Goal: Information Seeking & Learning: Check status

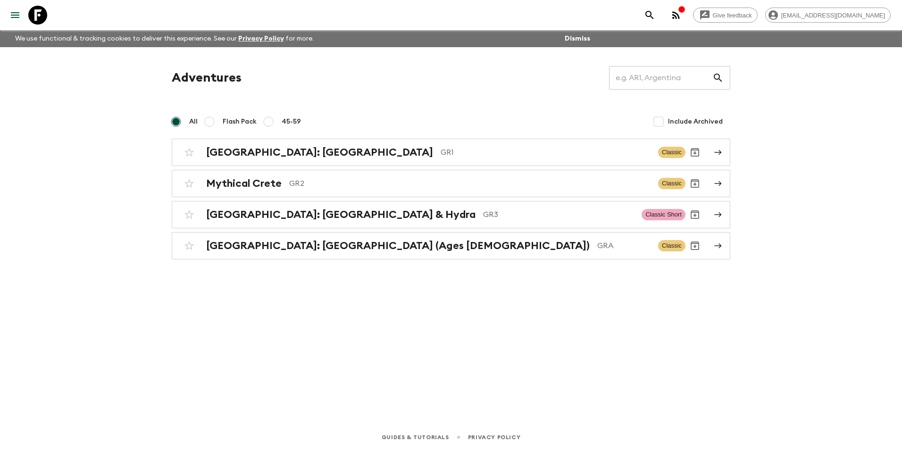
click at [620, 346] on div "Adventures ​ All Flash Pack 45-59 Include Archived [GEOGRAPHIC_DATA]: [GEOGRAPH…" at bounding box center [451, 222] width 604 height 351
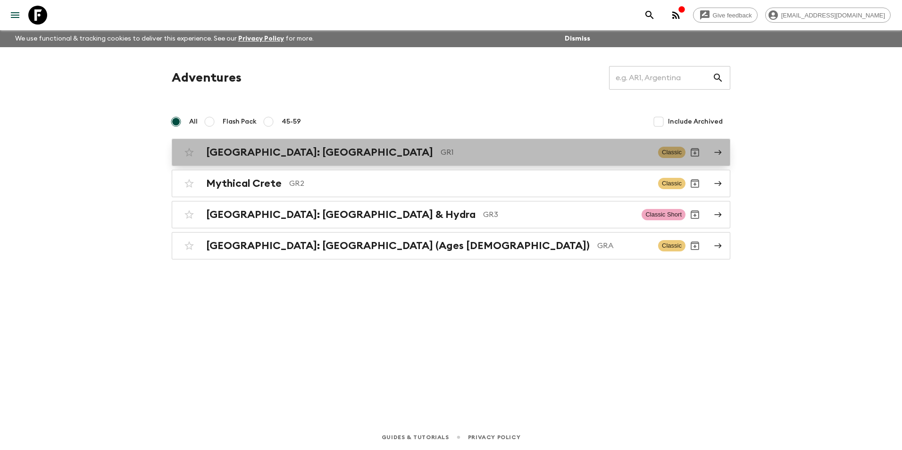
click at [297, 157] on h2 "[GEOGRAPHIC_DATA]: [GEOGRAPHIC_DATA]" at bounding box center [319, 152] width 227 height 12
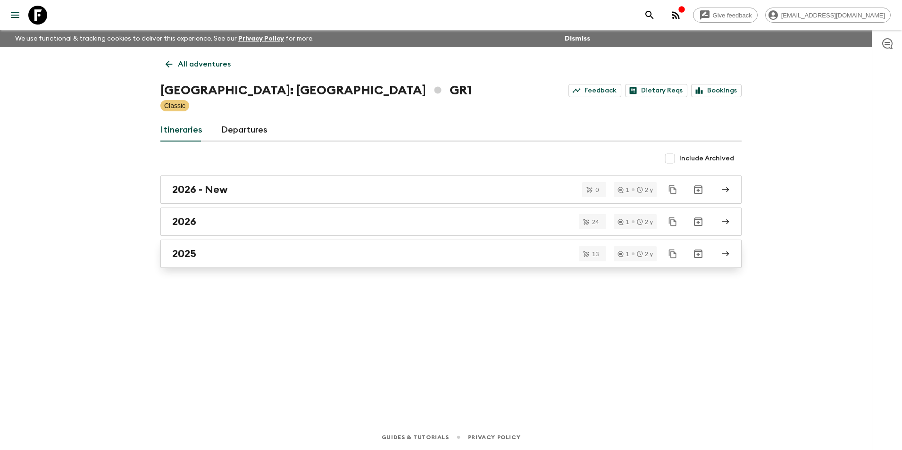
click at [211, 246] on link "2025" at bounding box center [450, 254] width 581 height 28
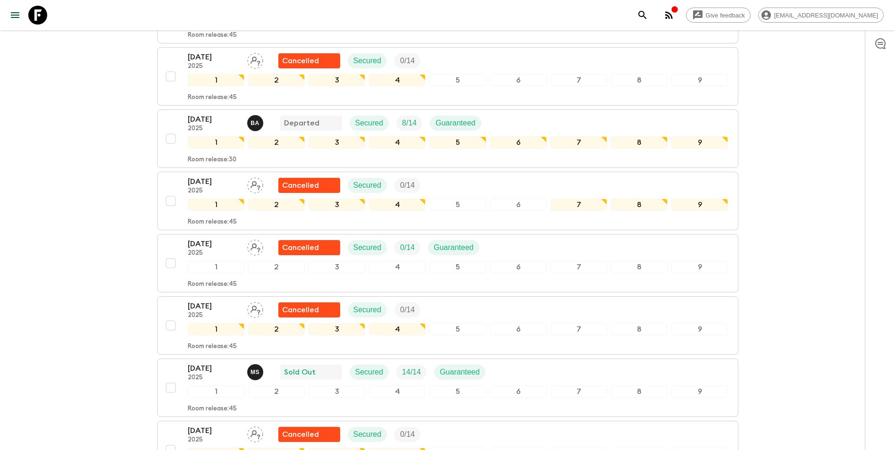
scroll to position [236, 0]
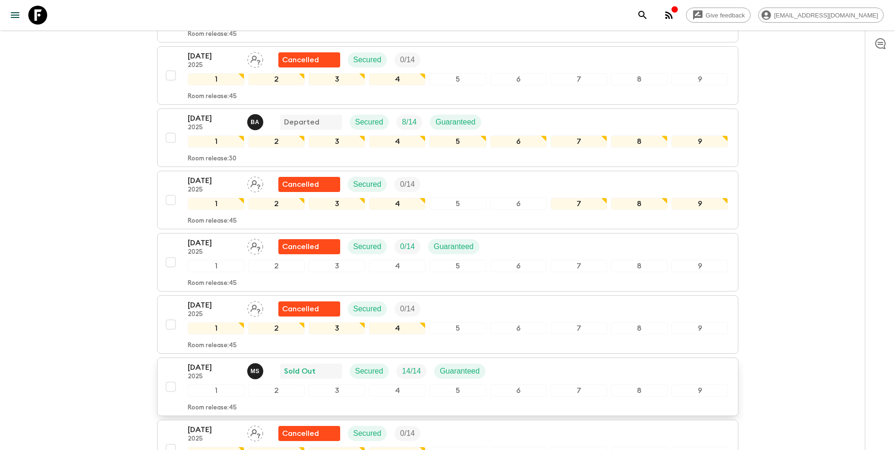
click at [218, 362] on p "[DATE]" at bounding box center [214, 367] width 52 height 11
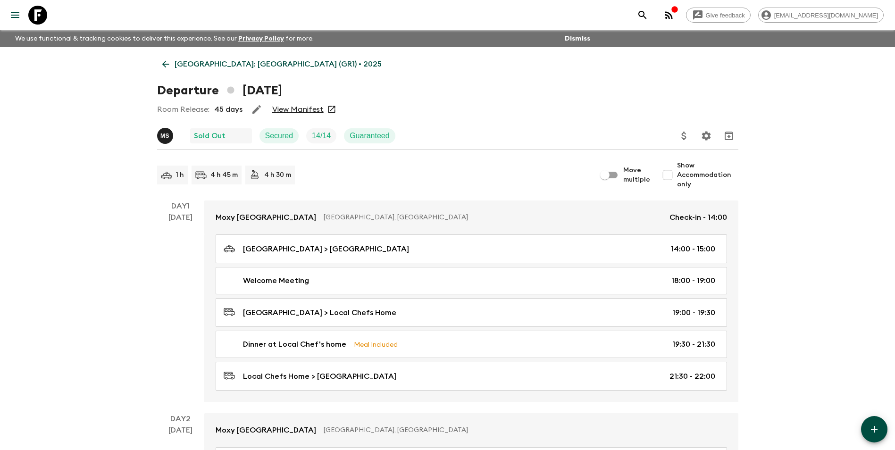
click at [295, 108] on link "View Manifest" at bounding box center [297, 109] width 51 height 9
click at [176, 60] on p "[GEOGRAPHIC_DATA]: [GEOGRAPHIC_DATA] (GR1) • 2025" at bounding box center [278, 63] width 207 height 11
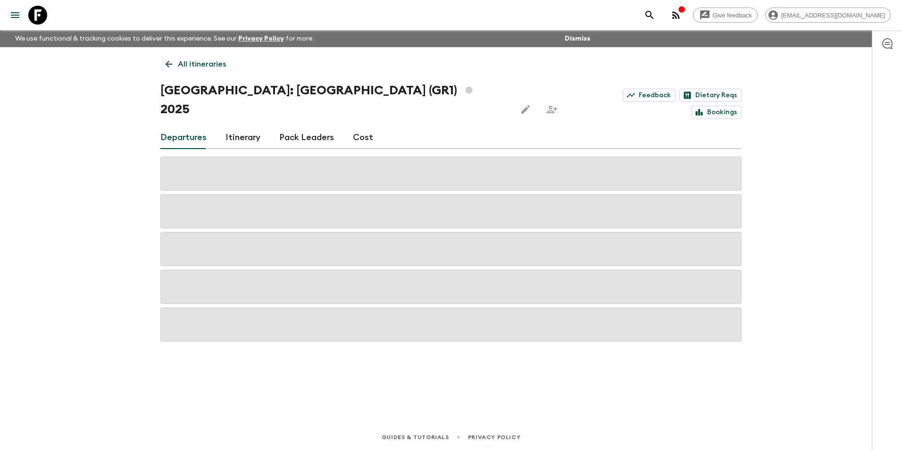
click at [178, 64] on p "All itineraries" at bounding box center [202, 63] width 48 height 11
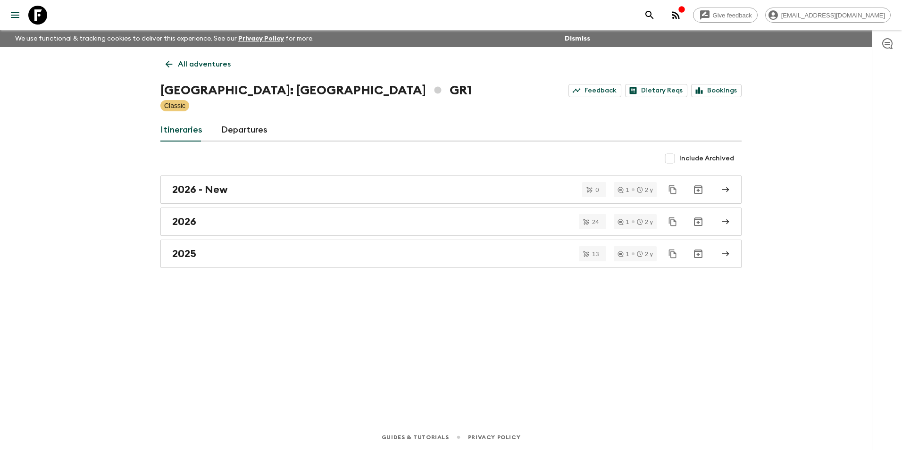
click at [178, 64] on p "All adventures" at bounding box center [204, 63] width 53 height 11
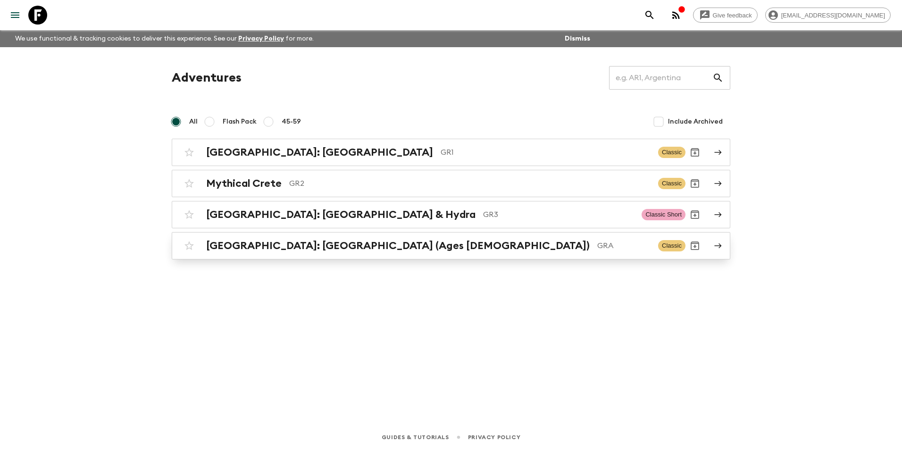
click at [302, 249] on h2 "[GEOGRAPHIC_DATA]: [GEOGRAPHIC_DATA] (Ages [DEMOGRAPHIC_DATA])" at bounding box center [397, 246] width 383 height 12
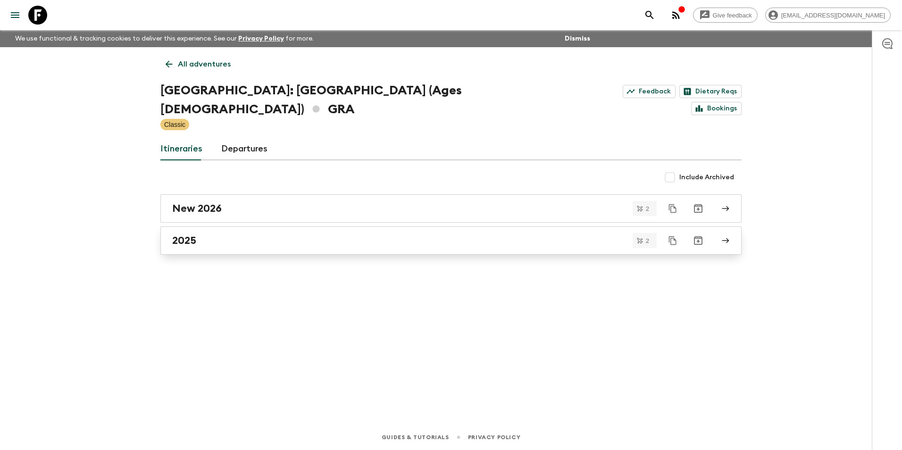
click at [203, 234] on div "2025" at bounding box center [442, 240] width 540 height 12
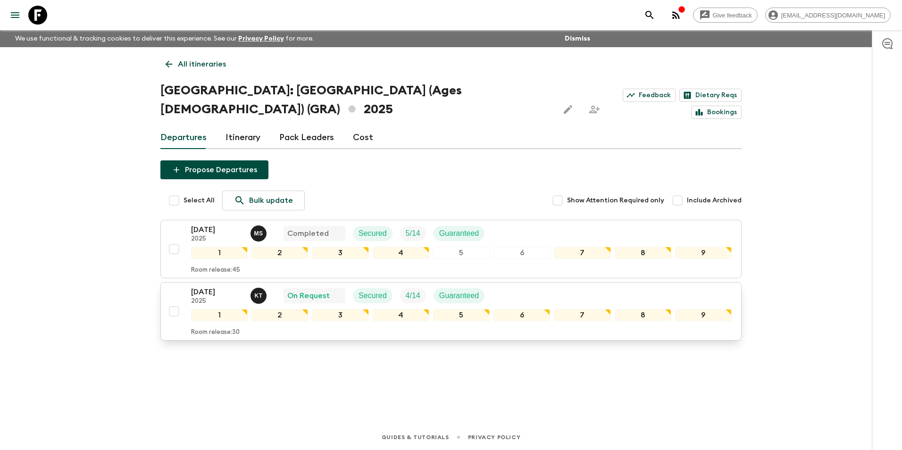
click at [219, 286] on p "[DATE]" at bounding box center [217, 291] width 52 height 11
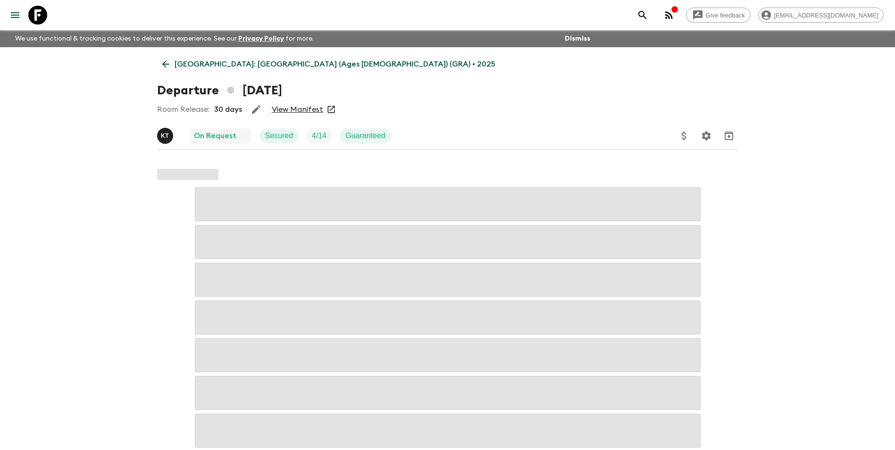
click at [307, 117] on div "Room Release: 30 days View Manifest" at bounding box center [447, 109] width 581 height 19
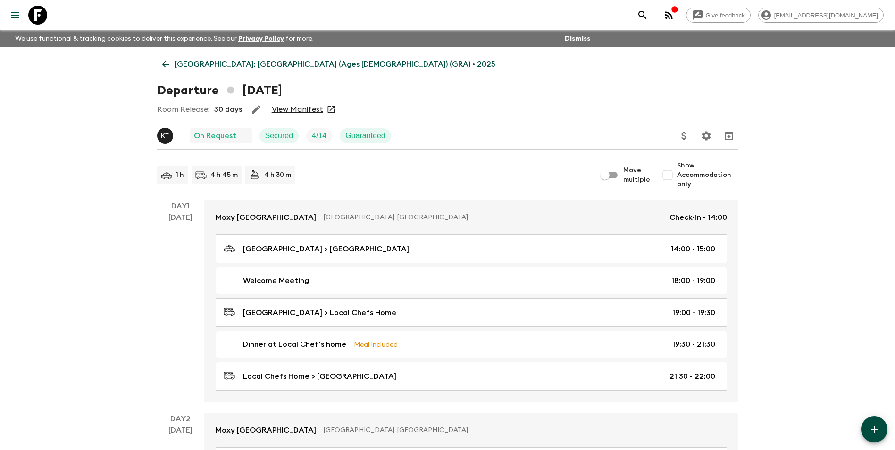
click at [307, 112] on link "View Manifest" at bounding box center [297, 109] width 51 height 9
click at [194, 71] on link "[GEOGRAPHIC_DATA]: [GEOGRAPHIC_DATA] (Ages [DEMOGRAPHIC_DATA]) (GRA) • 2025" at bounding box center [328, 64] width 343 height 19
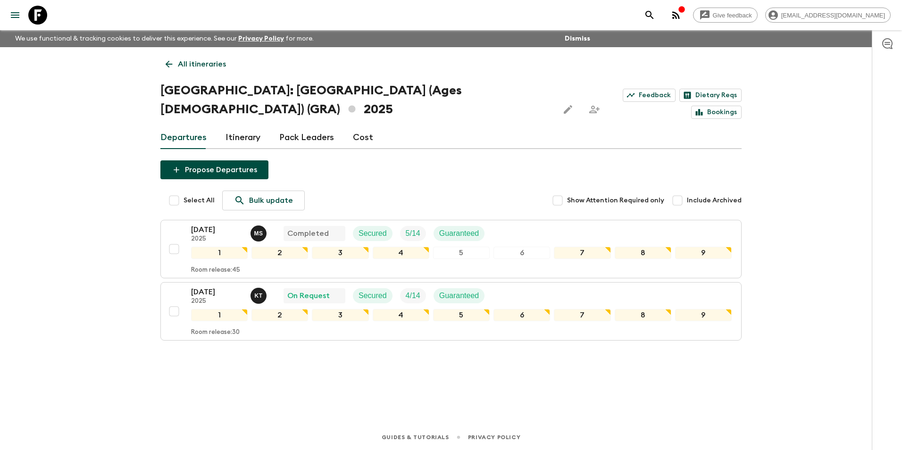
click at [174, 70] on link "All itineraries" at bounding box center [195, 64] width 71 height 19
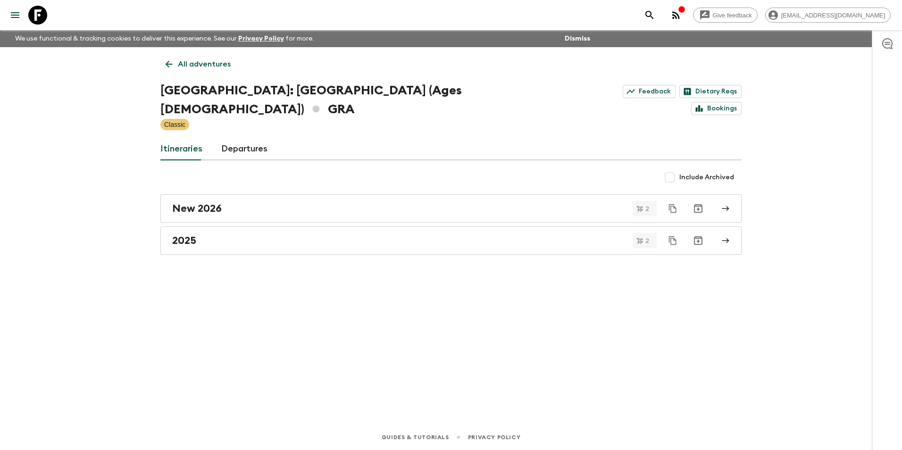
click at [174, 65] on icon at bounding box center [169, 64] width 10 height 10
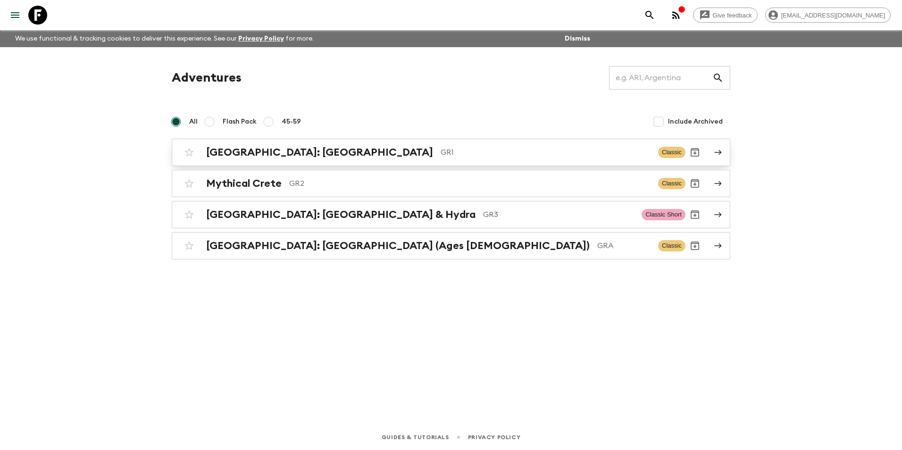
click at [258, 158] on div "[GEOGRAPHIC_DATA]: [GEOGRAPHIC_DATA] & the Islands GR1 Classic" at bounding box center [433, 152] width 506 height 19
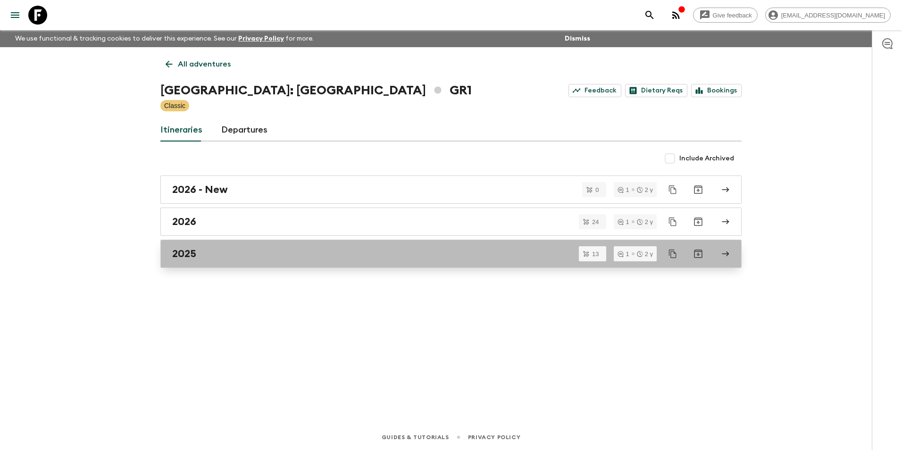
click at [192, 266] on link "2025" at bounding box center [450, 254] width 581 height 28
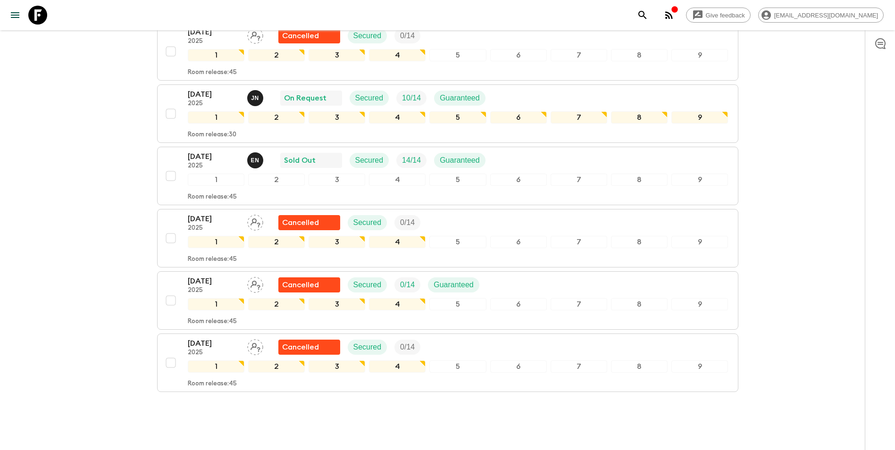
scroll to position [642, 0]
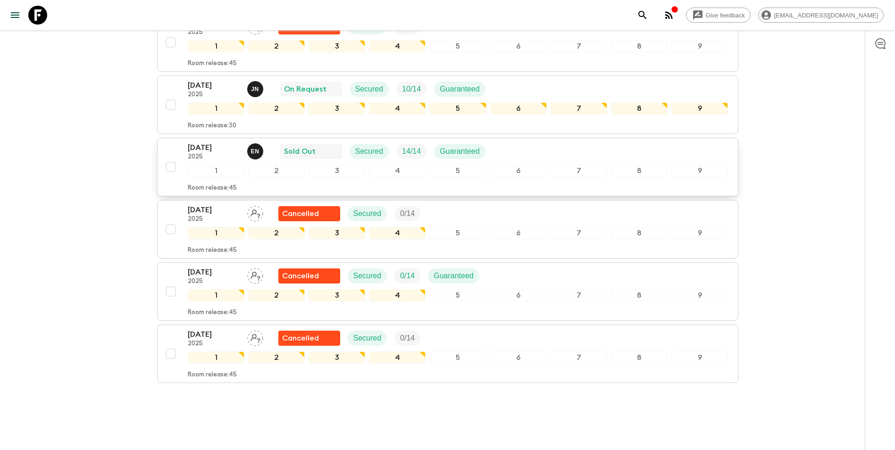
click at [216, 142] on p "[DATE]" at bounding box center [214, 147] width 52 height 11
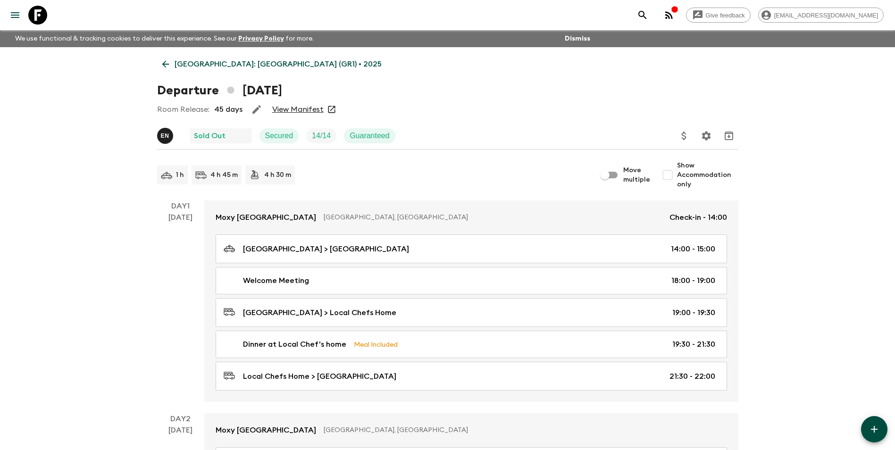
click at [277, 108] on link "View Manifest" at bounding box center [297, 109] width 51 height 9
